Goal: Participate in discussion: Share content

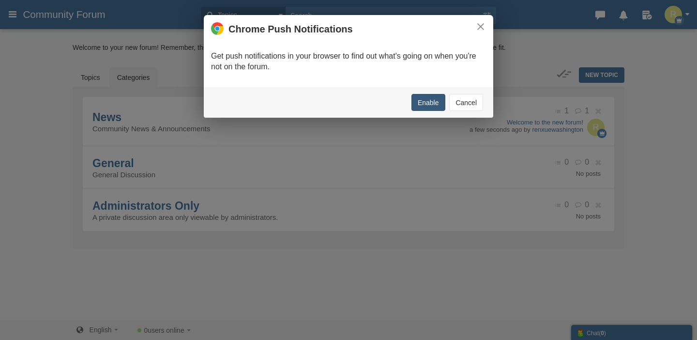
click at [431, 104] on button "Enable" at bounding box center [428, 102] width 34 height 17
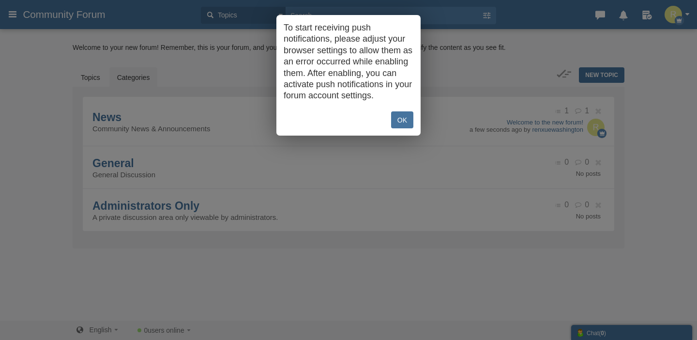
click at [391, 128] on link "OK" at bounding box center [402, 119] width 22 height 17
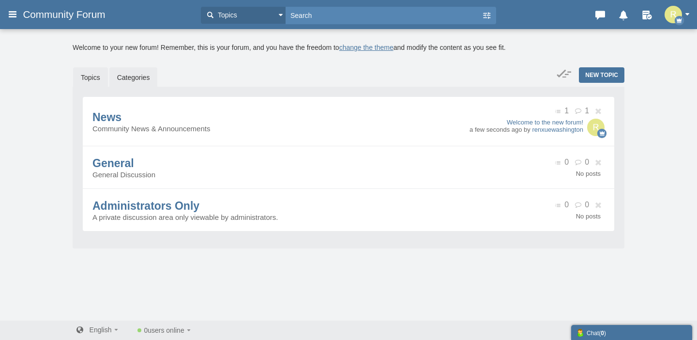
click at [100, 74] on link "Topics" at bounding box center [90, 77] width 35 height 20
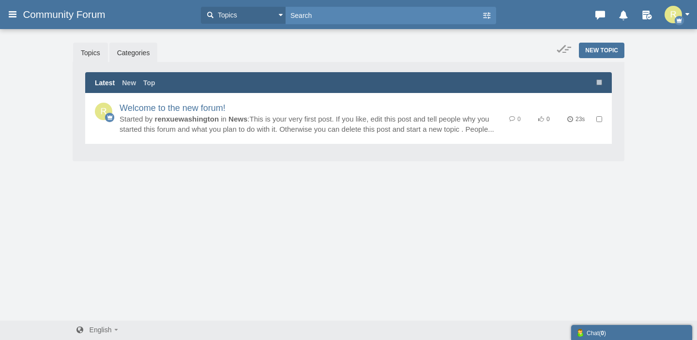
click at [126, 57] on link "Categories" at bounding box center [133, 53] width 48 height 20
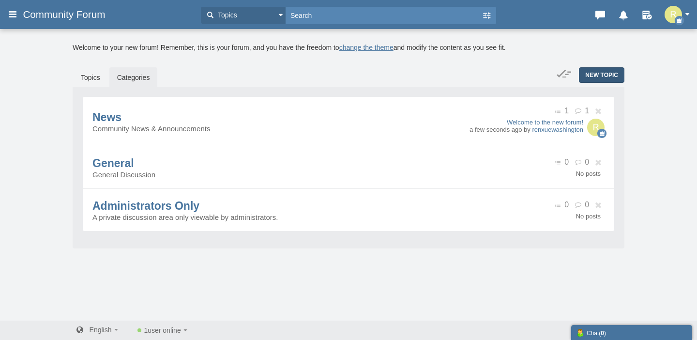
click at [593, 74] on span "New Topic" at bounding box center [601, 75] width 33 height 7
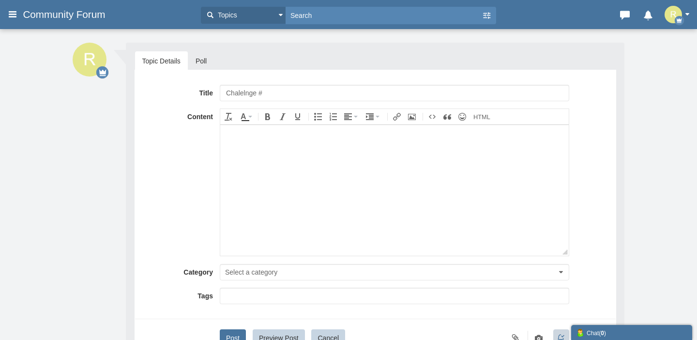
type input "Chalelnge"
type input "Challenge #1"
click at [321, 180] on body at bounding box center [394, 189] width 348 height 131
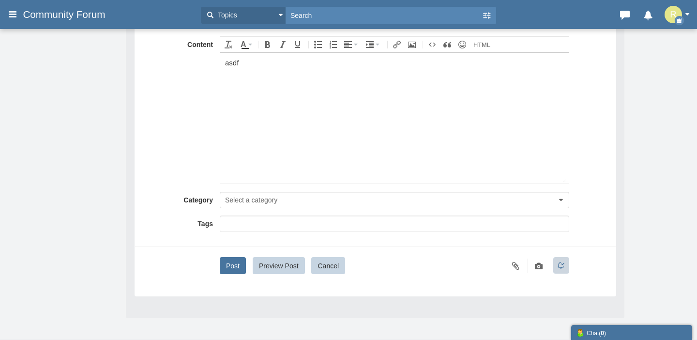
scroll to position [74, 0]
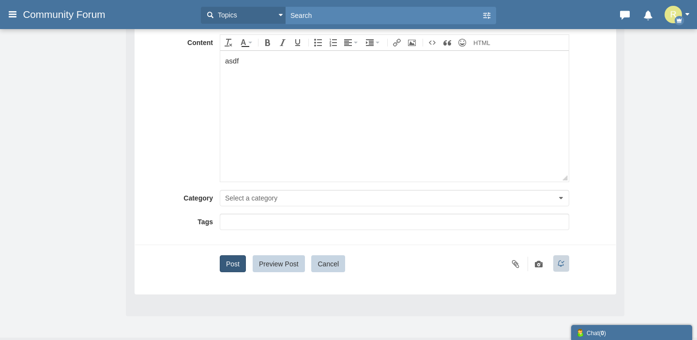
click at [240, 266] on button "Post" at bounding box center [233, 263] width 26 height 17
click at [286, 195] on button "Select a category" at bounding box center [394, 198] width 349 height 16
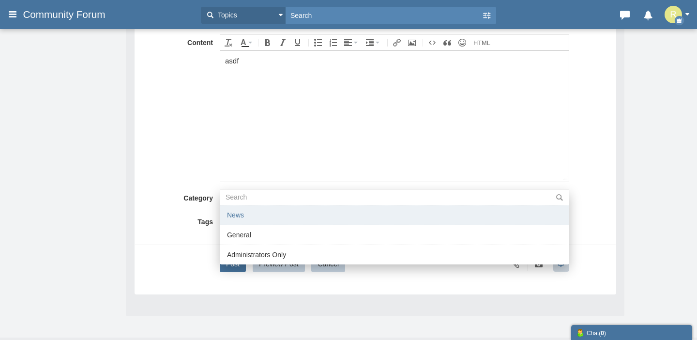
click at [284, 217] on li "News" at bounding box center [394, 215] width 349 height 20
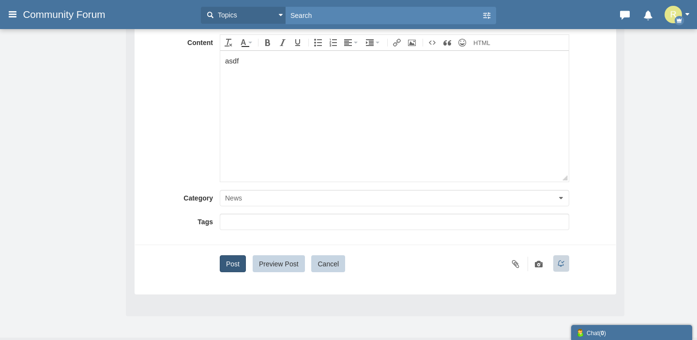
click at [236, 265] on button "Post" at bounding box center [233, 263] width 26 height 17
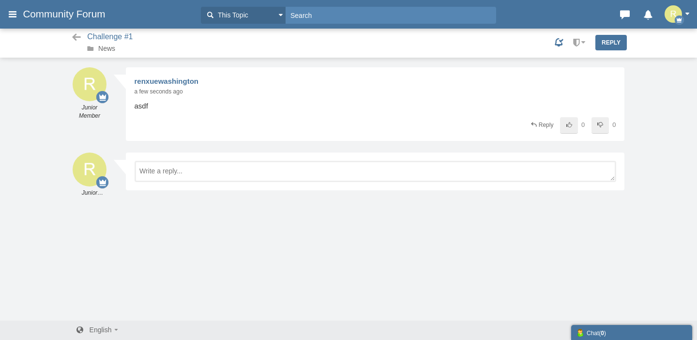
scroll to position [0, 0]
click at [75, 35] on icon at bounding box center [76, 37] width 12 height 10
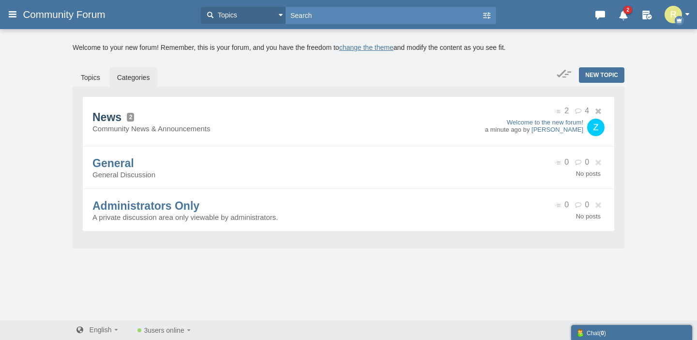
click at [108, 115] on span "News" at bounding box center [106, 117] width 29 height 13
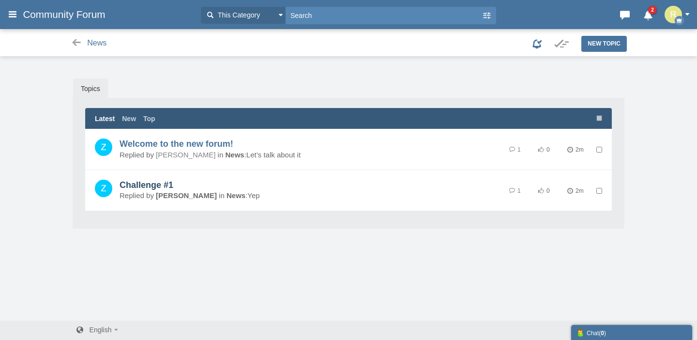
click at [151, 185] on link "Challenge #1" at bounding box center [146, 185] width 54 height 10
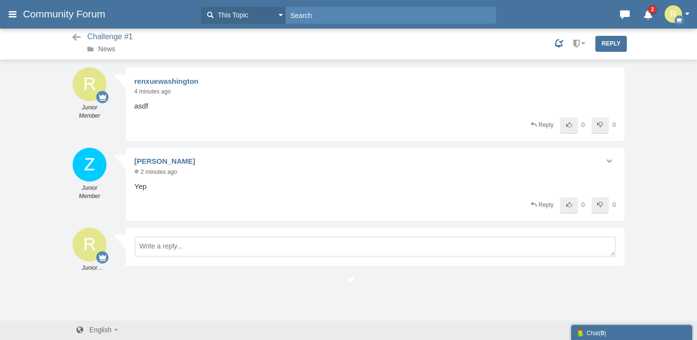
scroll to position [2, 0]
click at [77, 38] on icon at bounding box center [76, 37] width 12 height 10
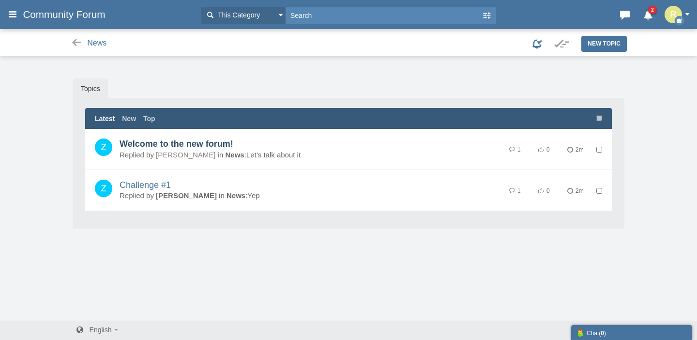
click at [152, 145] on link "Welcome to the new forum!" at bounding box center [176, 144] width 114 height 10
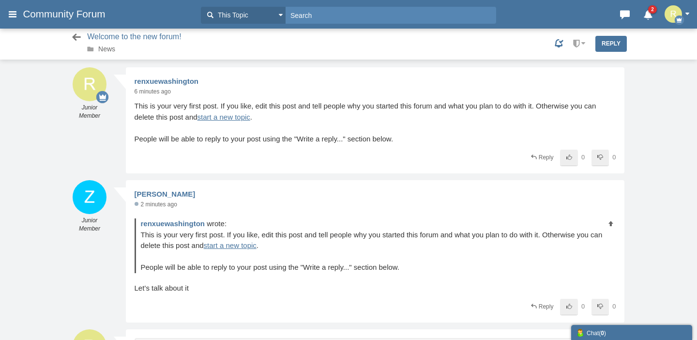
click at [79, 32] on link at bounding box center [73, 37] width 17 height 17
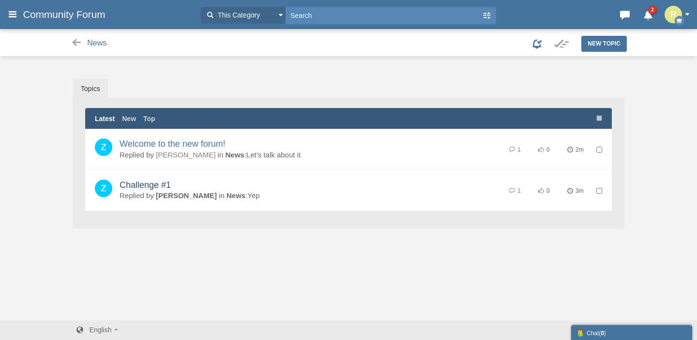
click at [145, 187] on link "Challenge #1" at bounding box center [144, 185] width 51 height 10
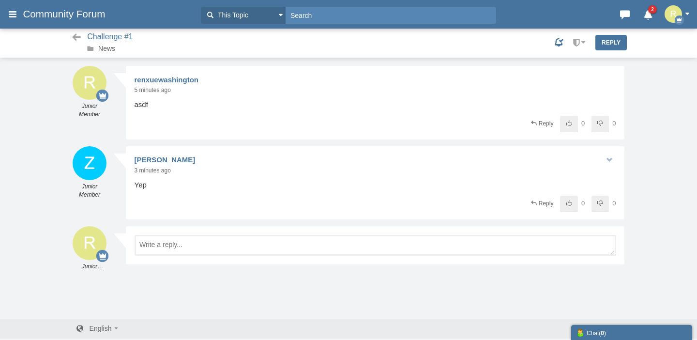
scroll to position [2, 0]
click at [15, 17] on icon at bounding box center [12, 13] width 11 height 17
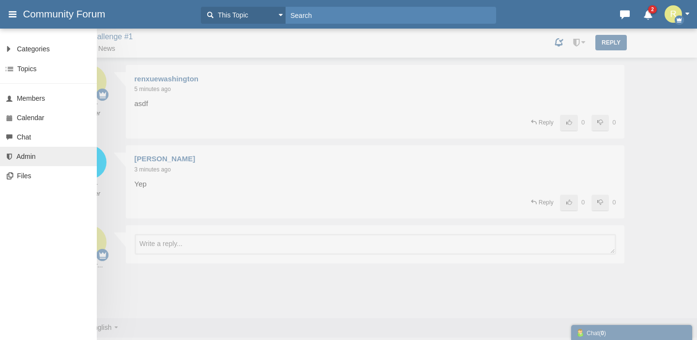
click at [32, 151] on link "Admin" at bounding box center [48, 156] width 97 height 19
